Goal: Use online tool/utility: Utilize a website feature to perform a specific function

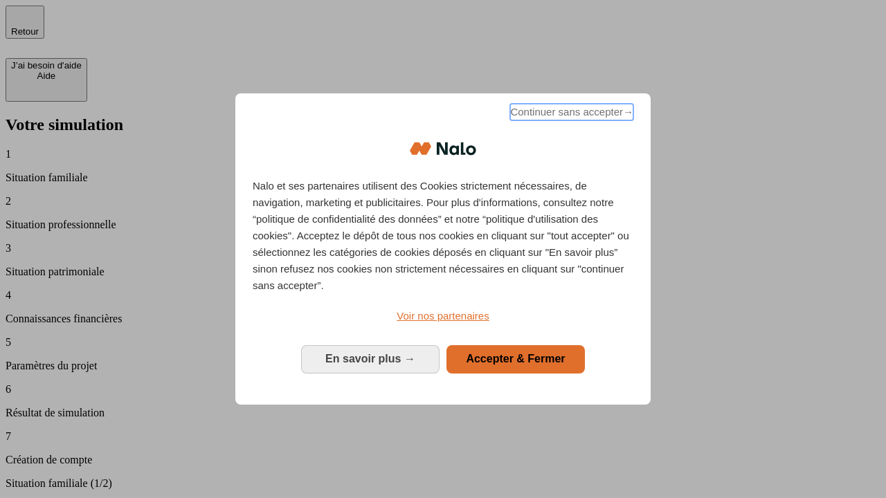
click at [570, 114] on span "Continuer sans accepter →" at bounding box center [571, 112] width 123 height 17
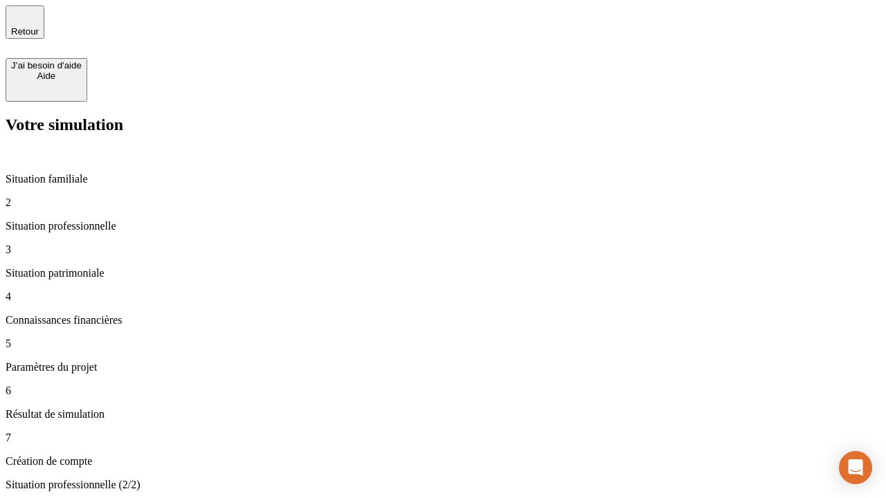
type input "30 000"
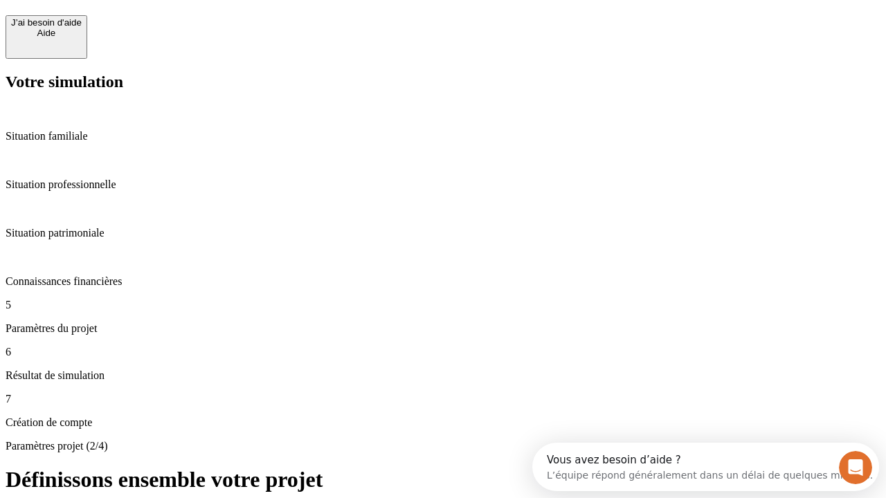
scroll to position [26, 0]
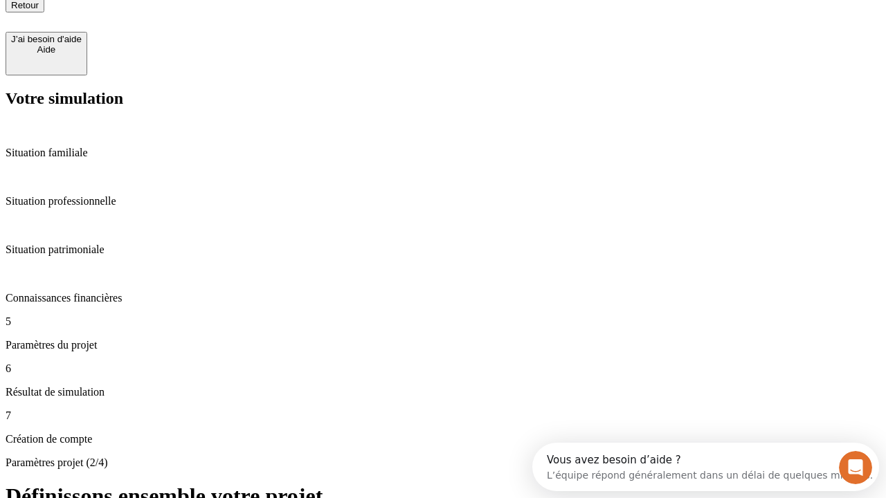
type input "25"
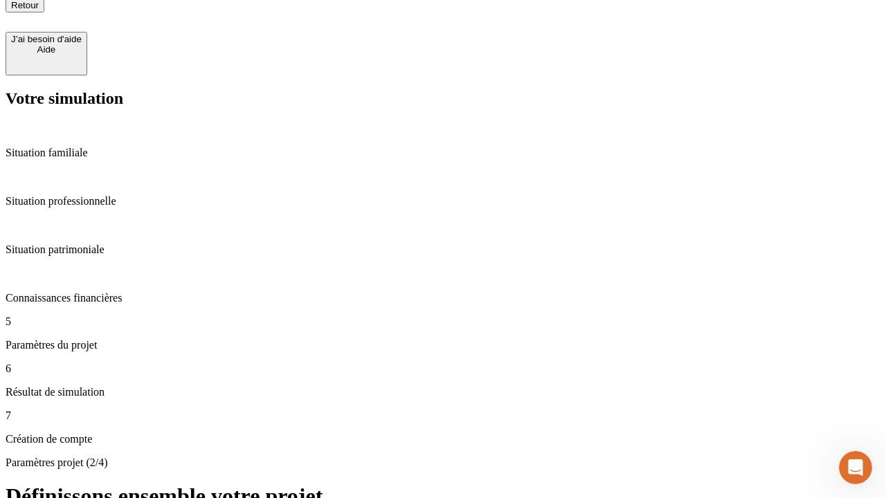
scroll to position [14, 0]
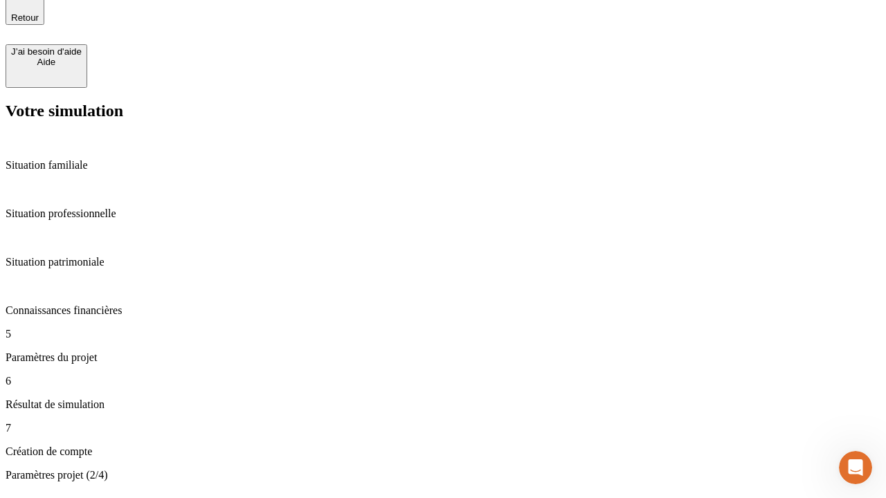
type input "64"
type input "1 000"
type input "640"
